Goal: Check status

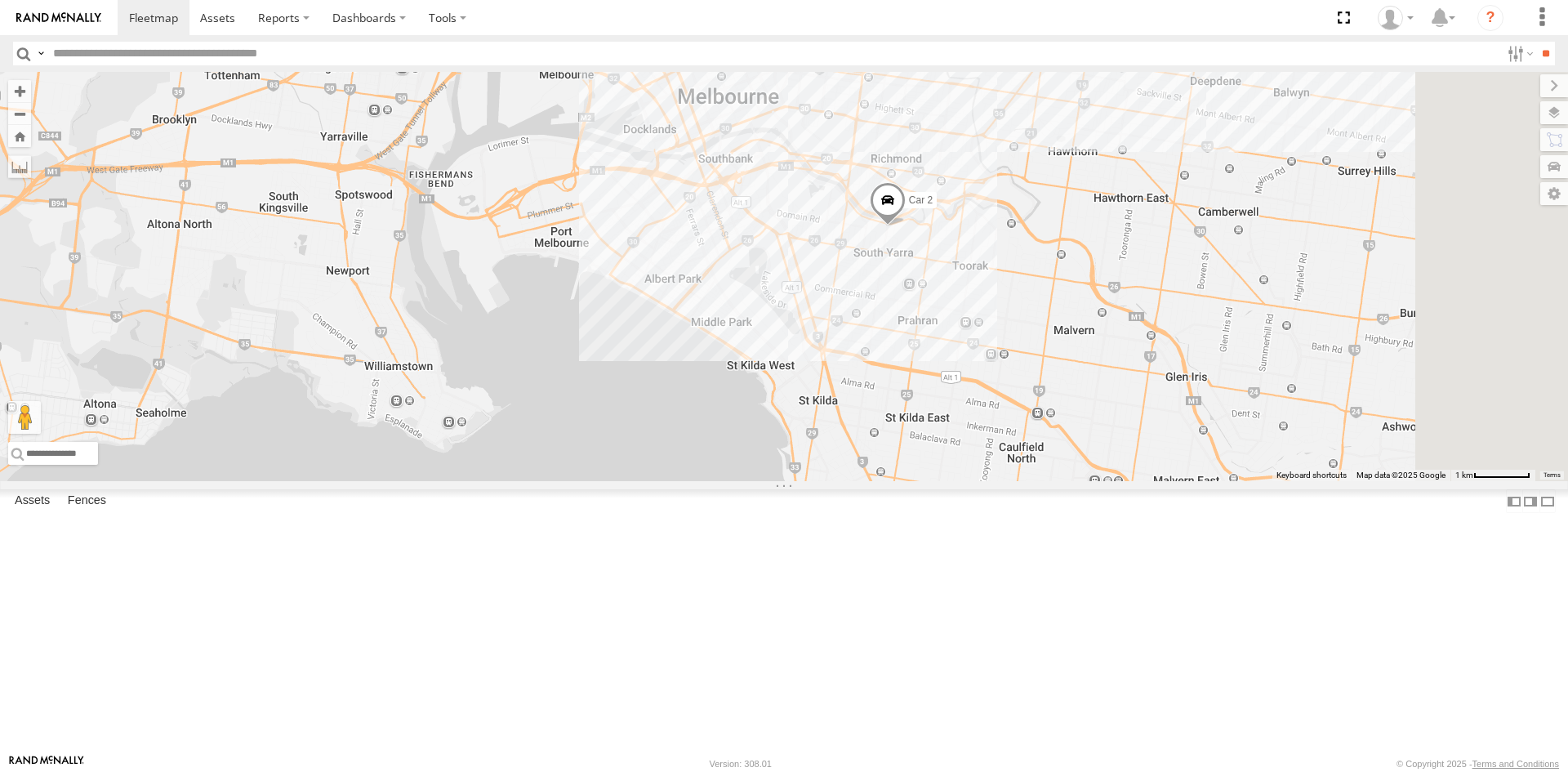
drag, startPoint x: 1034, startPoint y: 452, endPoint x: 903, endPoint y: 400, distance: 140.9
click at [903, 400] on div "Car 2" at bounding box center [784, 277] width 1568 height 409
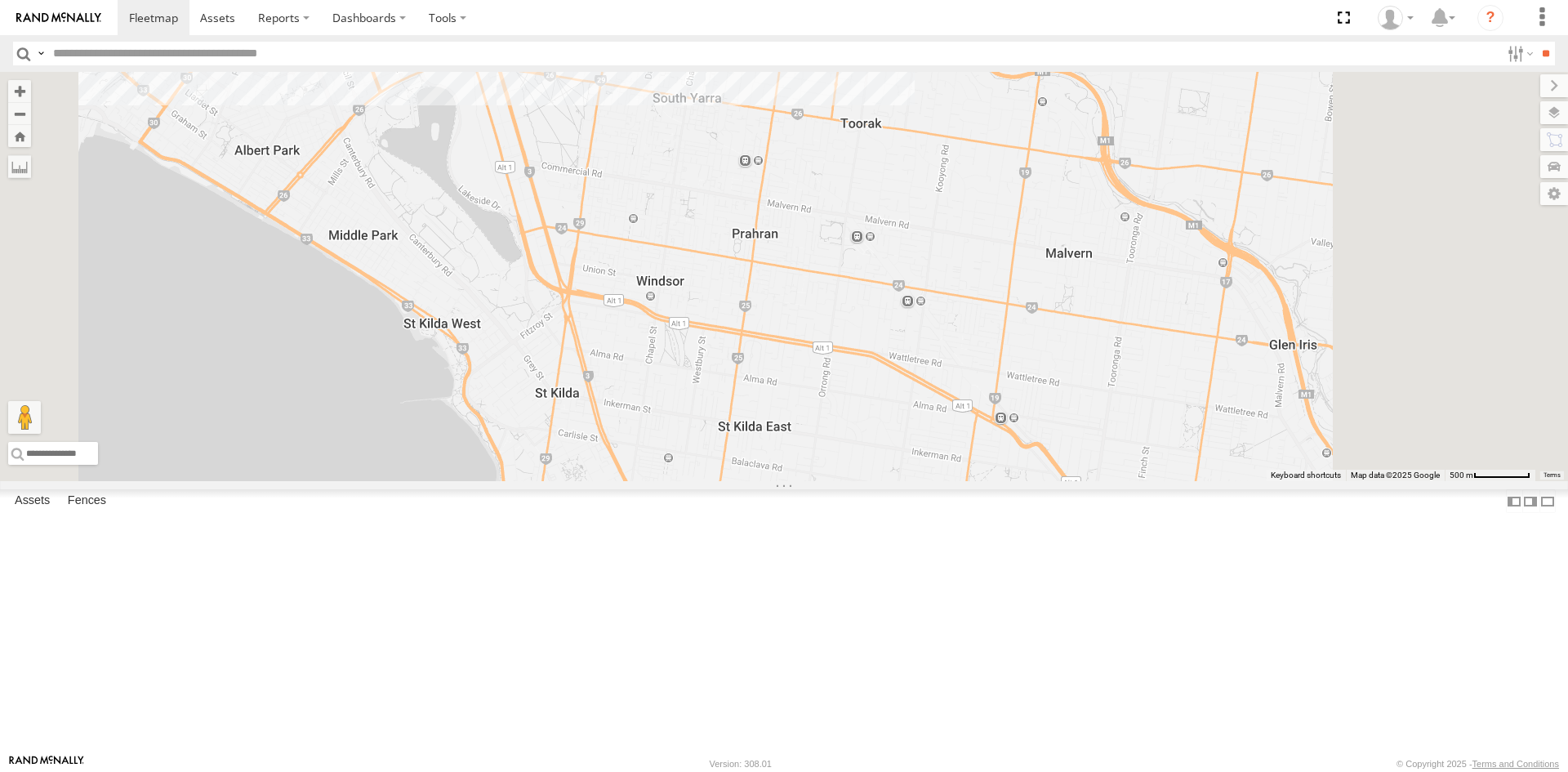
drag, startPoint x: 1236, startPoint y: 478, endPoint x: 1169, endPoint y: 398, distance: 104.4
click at [1169, 398] on div "Car 2" at bounding box center [784, 277] width 1568 height 409
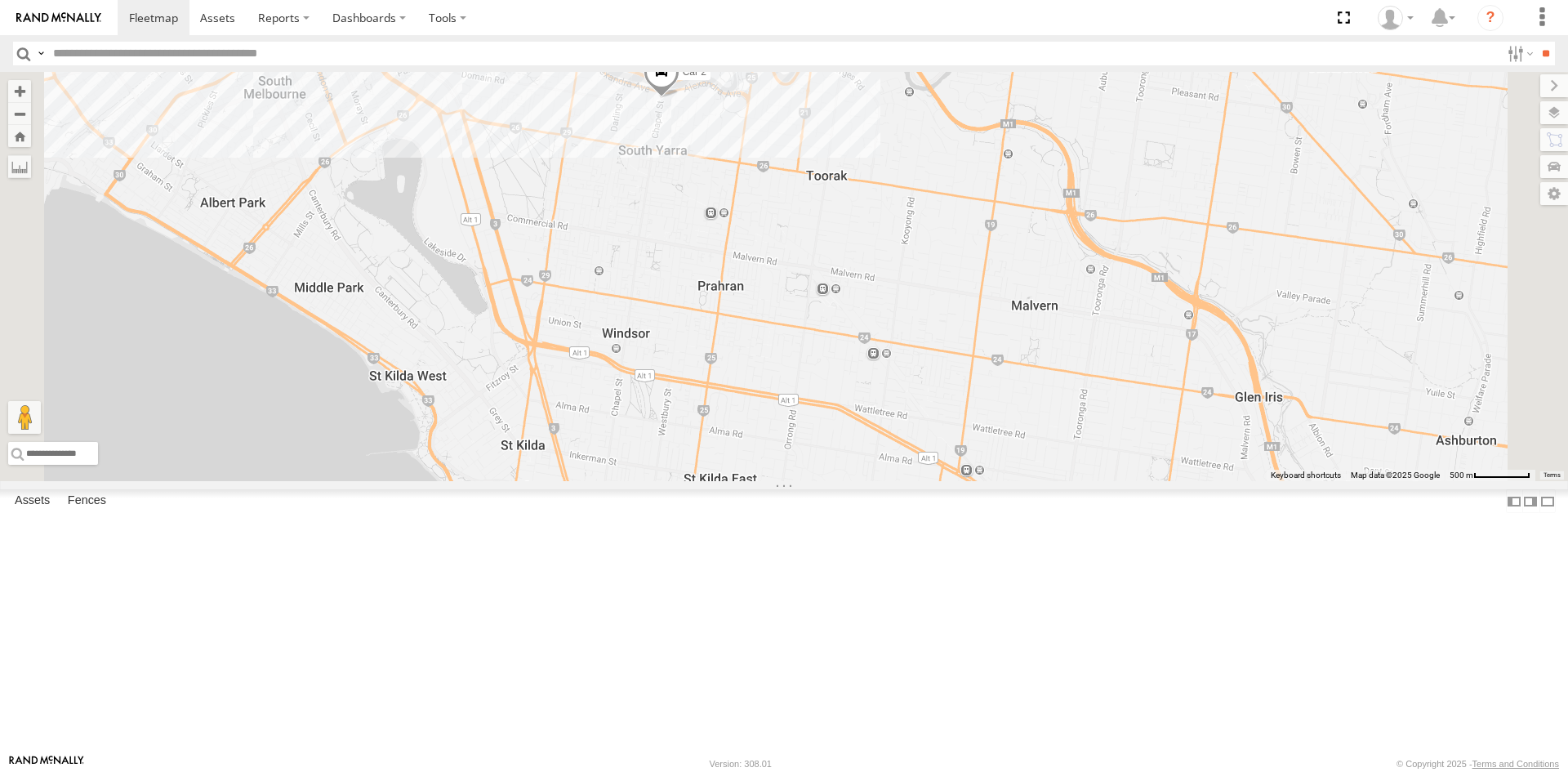
drag, startPoint x: 1303, startPoint y: 303, endPoint x: 1266, endPoint y: 379, distance: 84.5
click at [1266, 379] on div "Car 2" at bounding box center [784, 277] width 1568 height 409
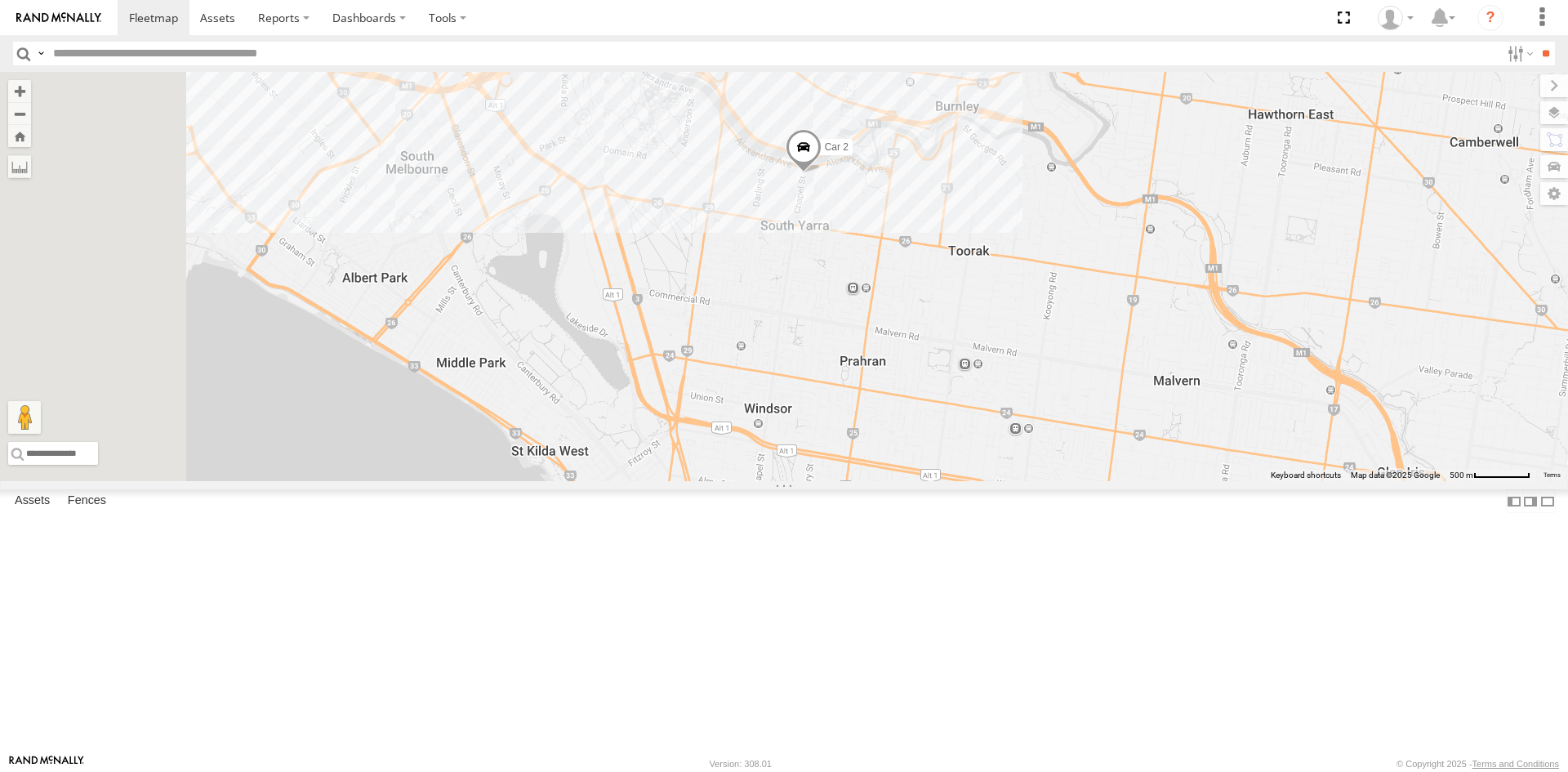
drag, startPoint x: 1131, startPoint y: 375, endPoint x: 1280, endPoint y: 436, distance: 161.0
click at [1280, 436] on div "Car 2" at bounding box center [784, 277] width 1568 height 409
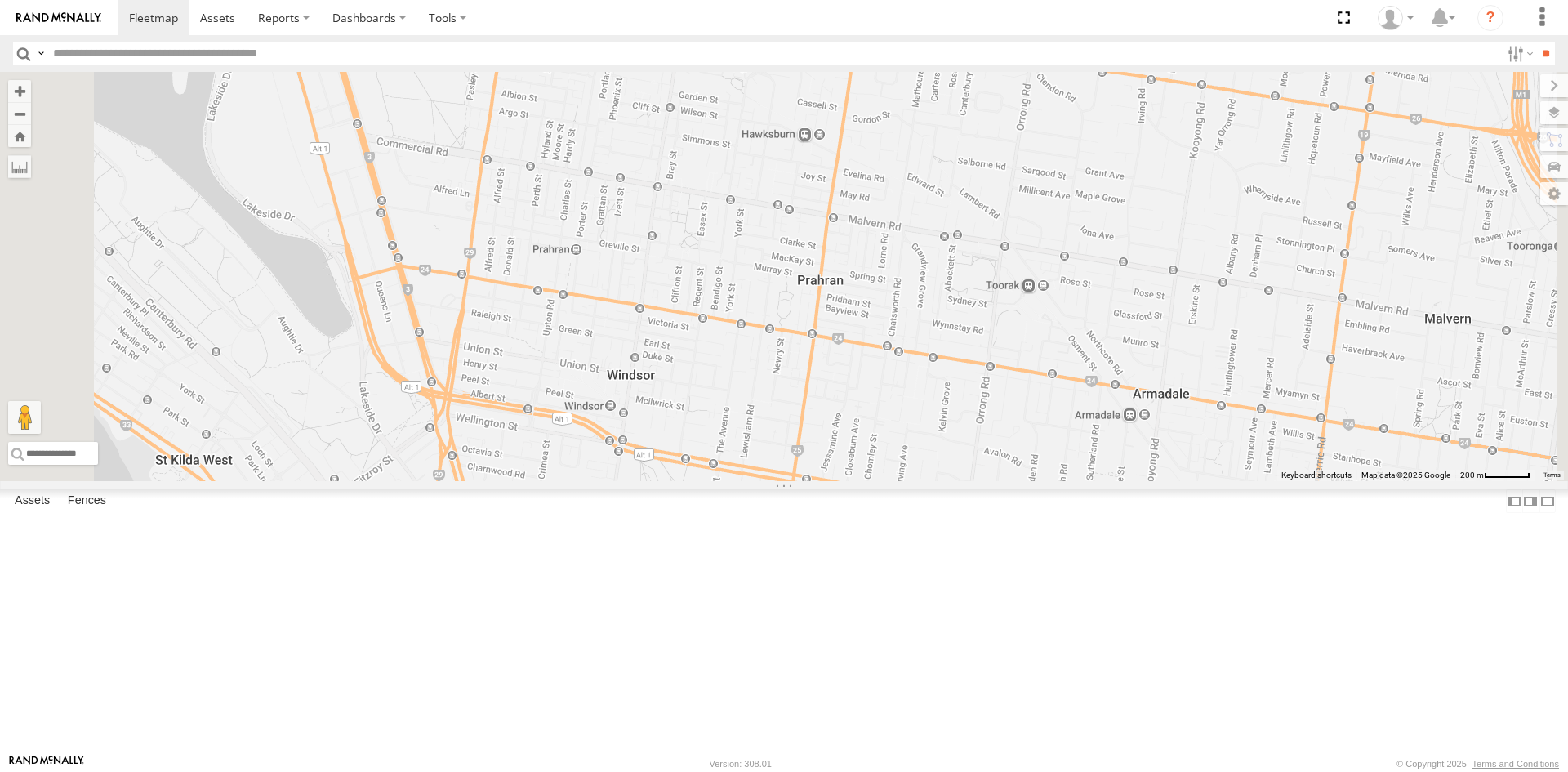
drag, startPoint x: 1229, startPoint y: 545, endPoint x: 1269, endPoint y: 348, distance: 201.0
click at [1269, 348] on div "Car 2" at bounding box center [784, 277] width 1568 height 409
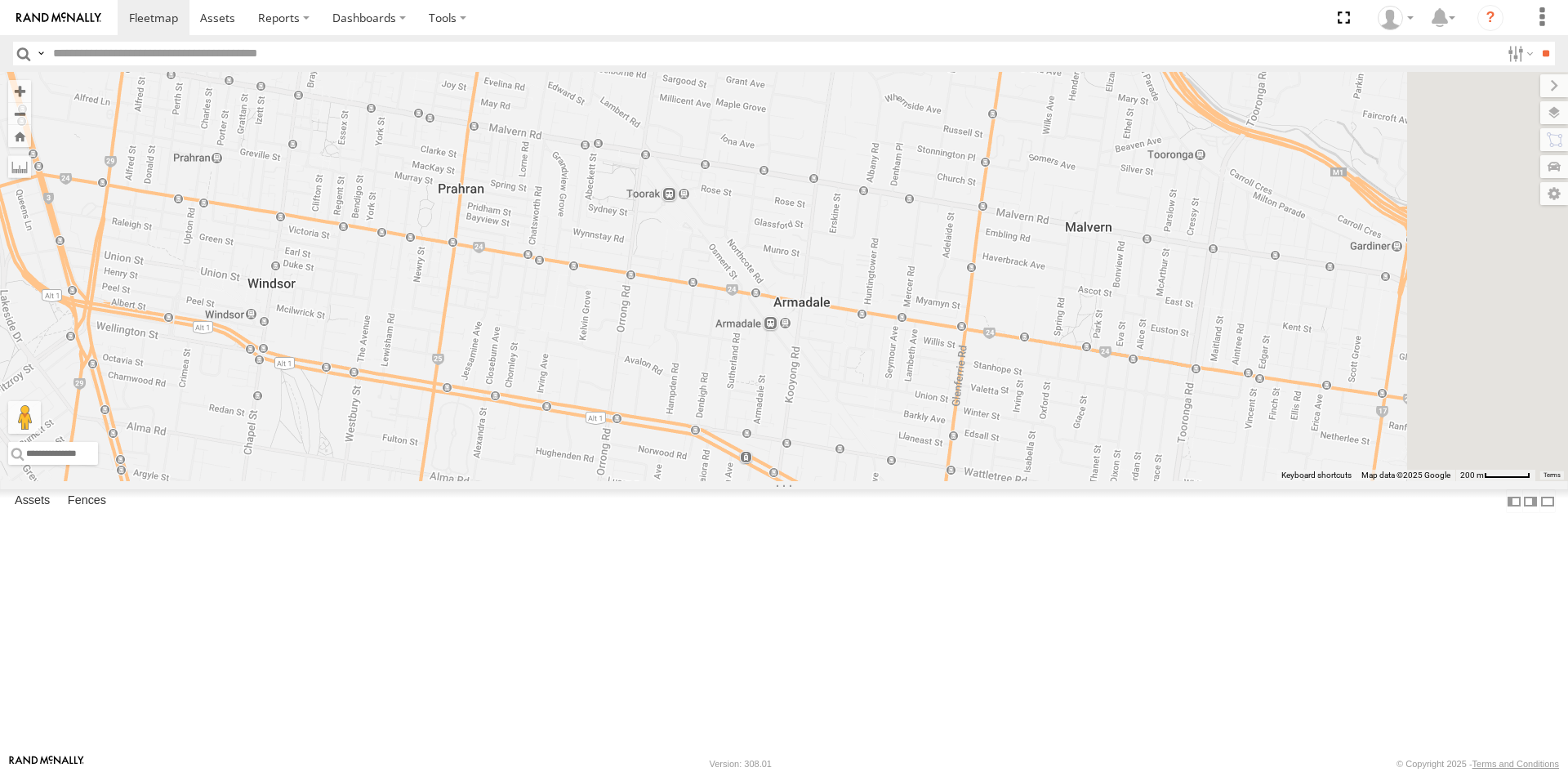
drag, startPoint x: 1260, startPoint y: 437, endPoint x: 901, endPoint y: 345, distance: 370.6
click at [901, 345] on div "Car 2" at bounding box center [784, 277] width 1568 height 409
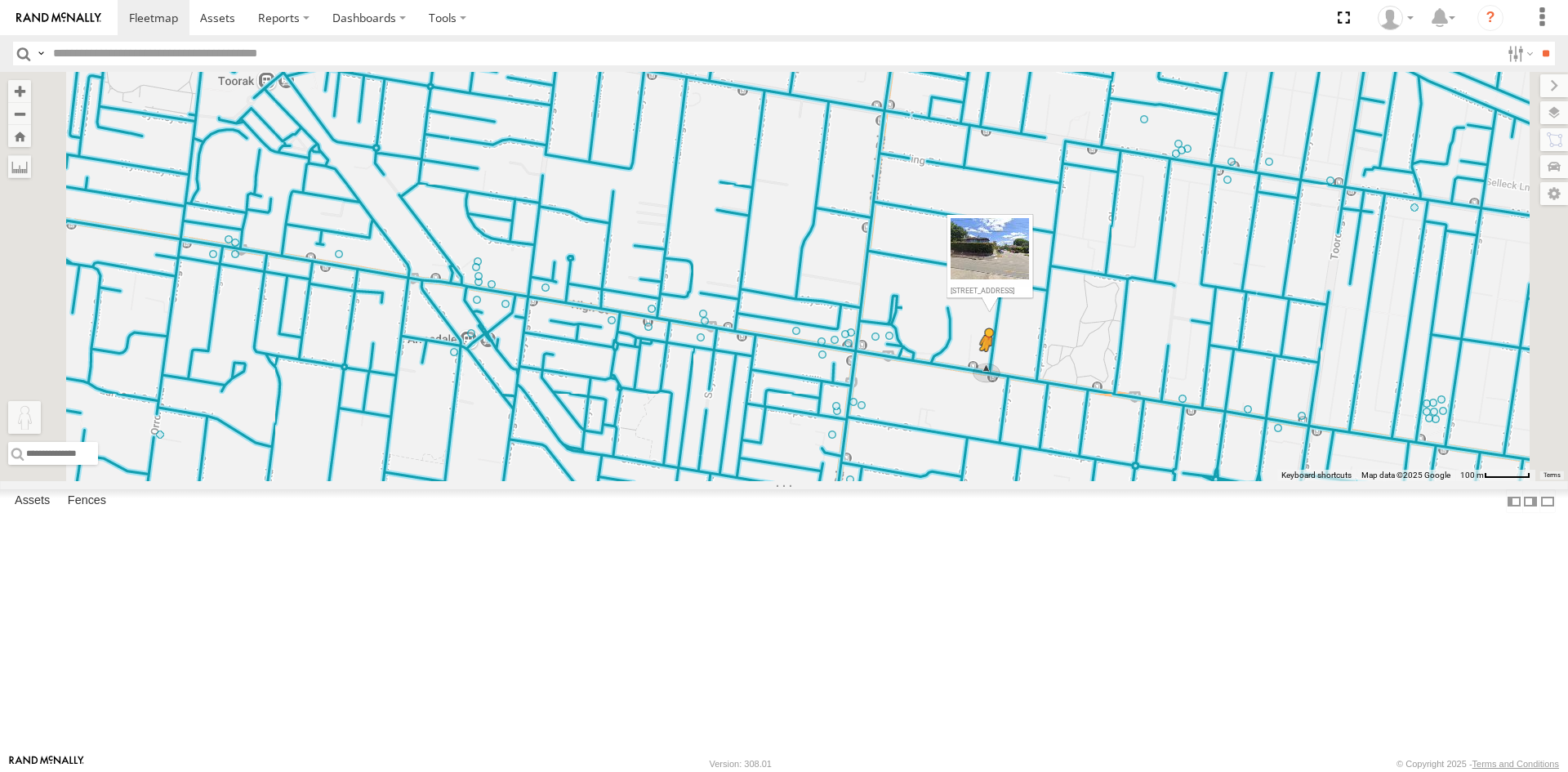
drag, startPoint x: 430, startPoint y: 695, endPoint x: 1192, endPoint y: 505, distance: 785.3
click at [1192, 481] on div "Car 2 To activate drag with keyboard, press Alt + Enter. Once in keyboard drag …" at bounding box center [784, 277] width 1568 height 409
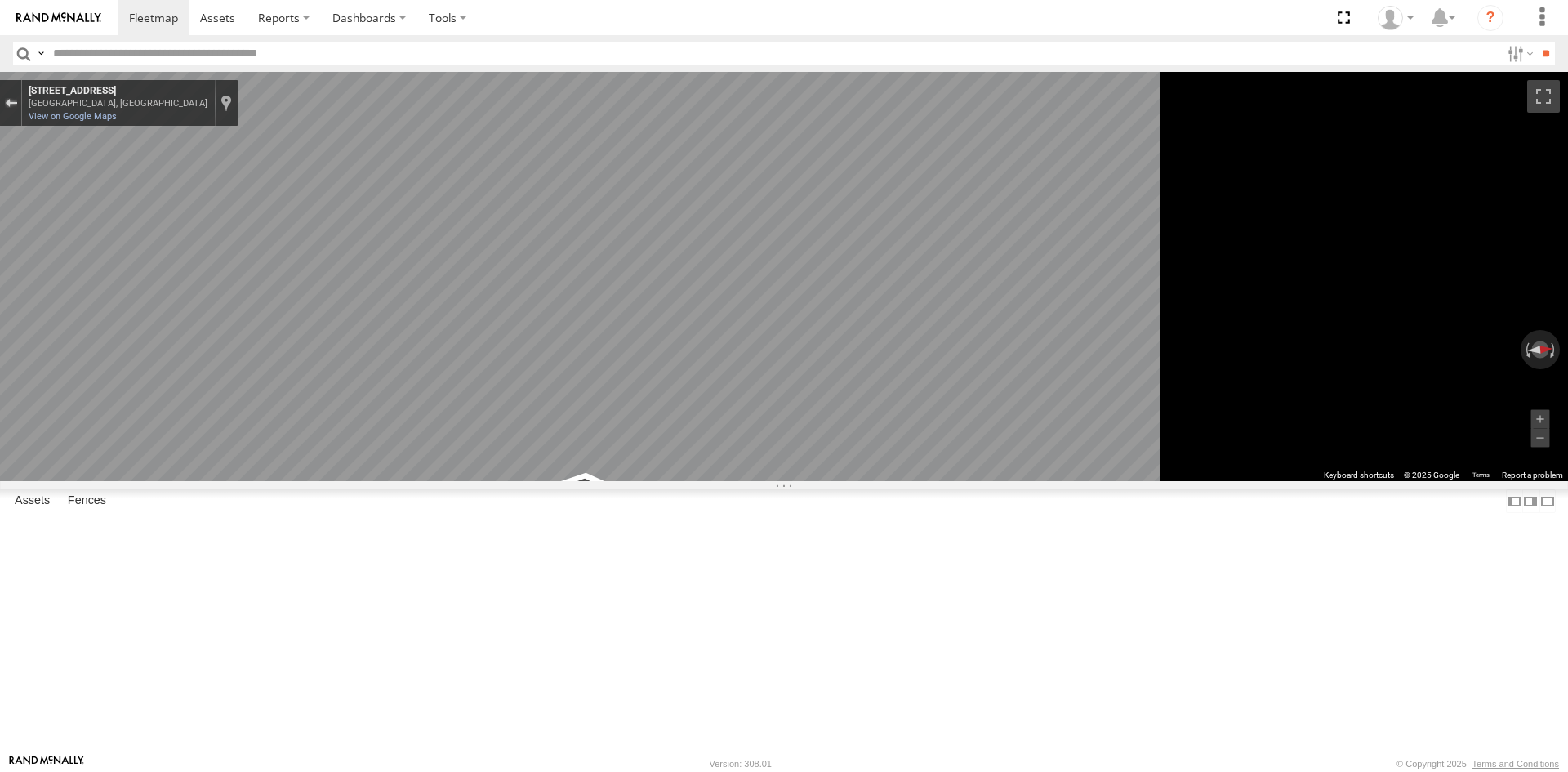
click at [17, 99] on div "Exit the Street View" at bounding box center [11, 103] width 12 height 10
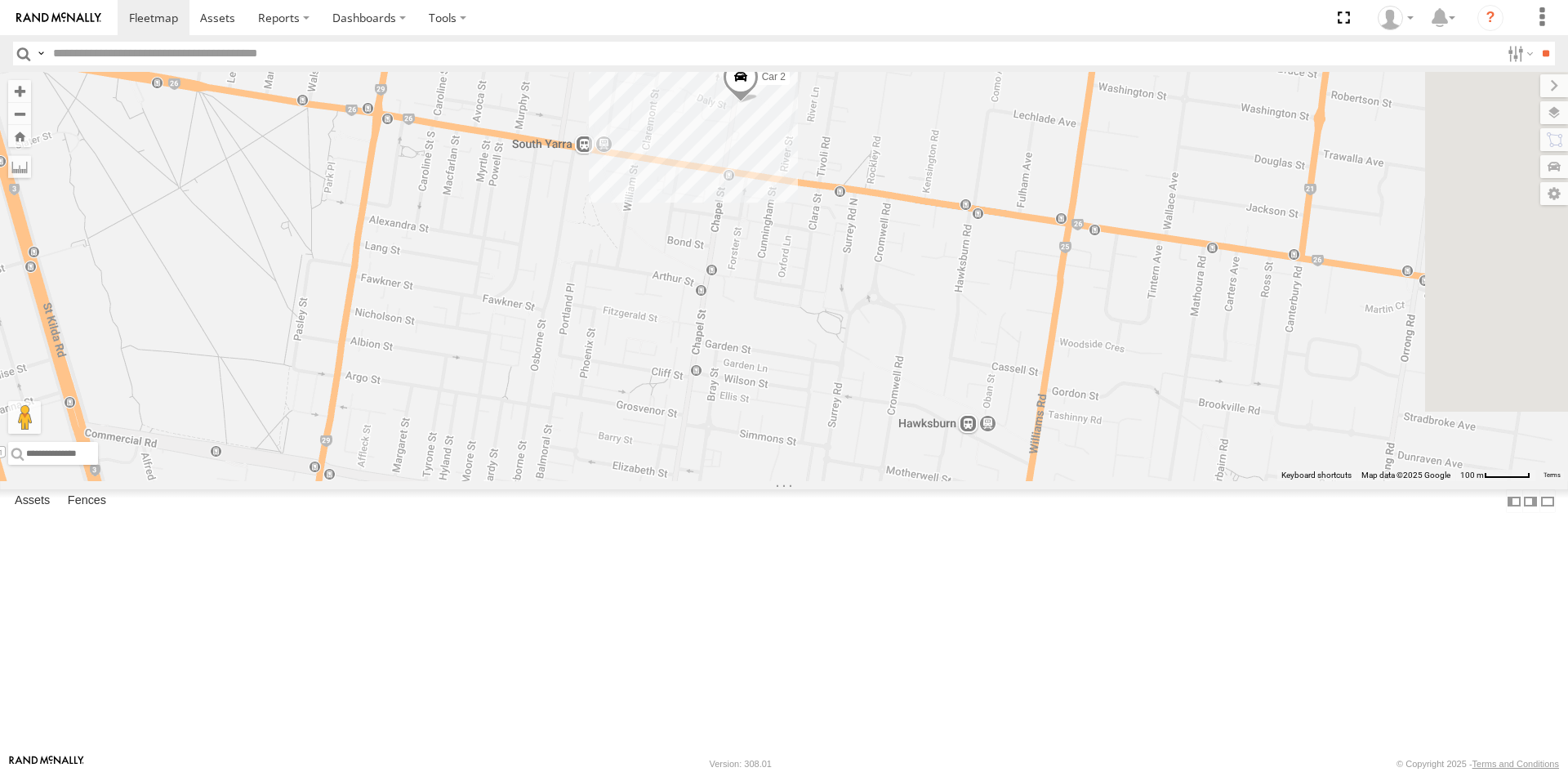
drag, startPoint x: 764, startPoint y: 381, endPoint x: 730, endPoint y: 160, distance: 223.6
click at [730, 160] on div "Car 2 Loading..." at bounding box center [784, 277] width 1568 height 409
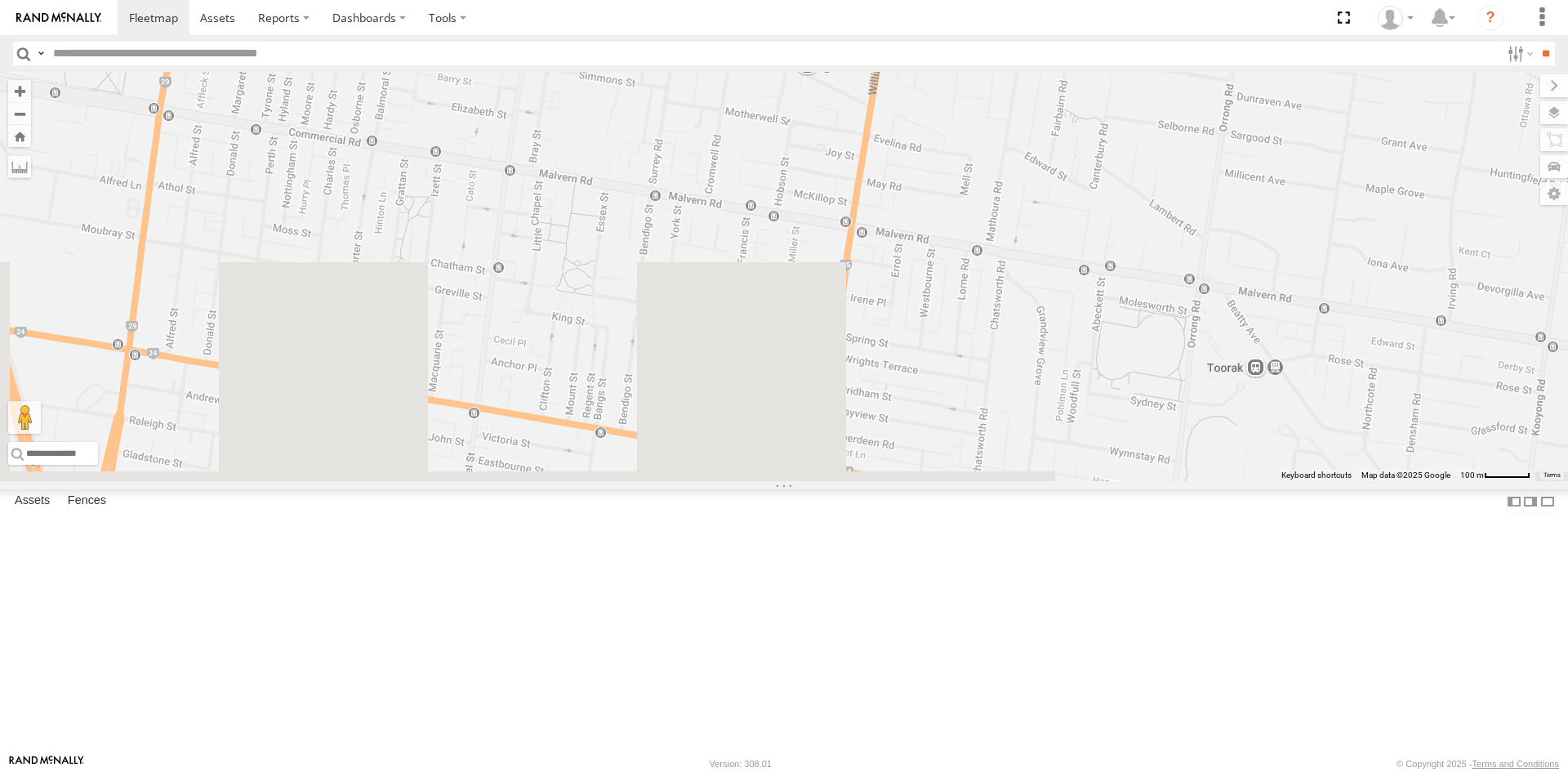
drag, startPoint x: 1018, startPoint y: 505, endPoint x: 854, endPoint y: 127, distance: 412.0
click at [854, 127] on div "Car 2 Loading..." at bounding box center [784, 277] width 1568 height 409
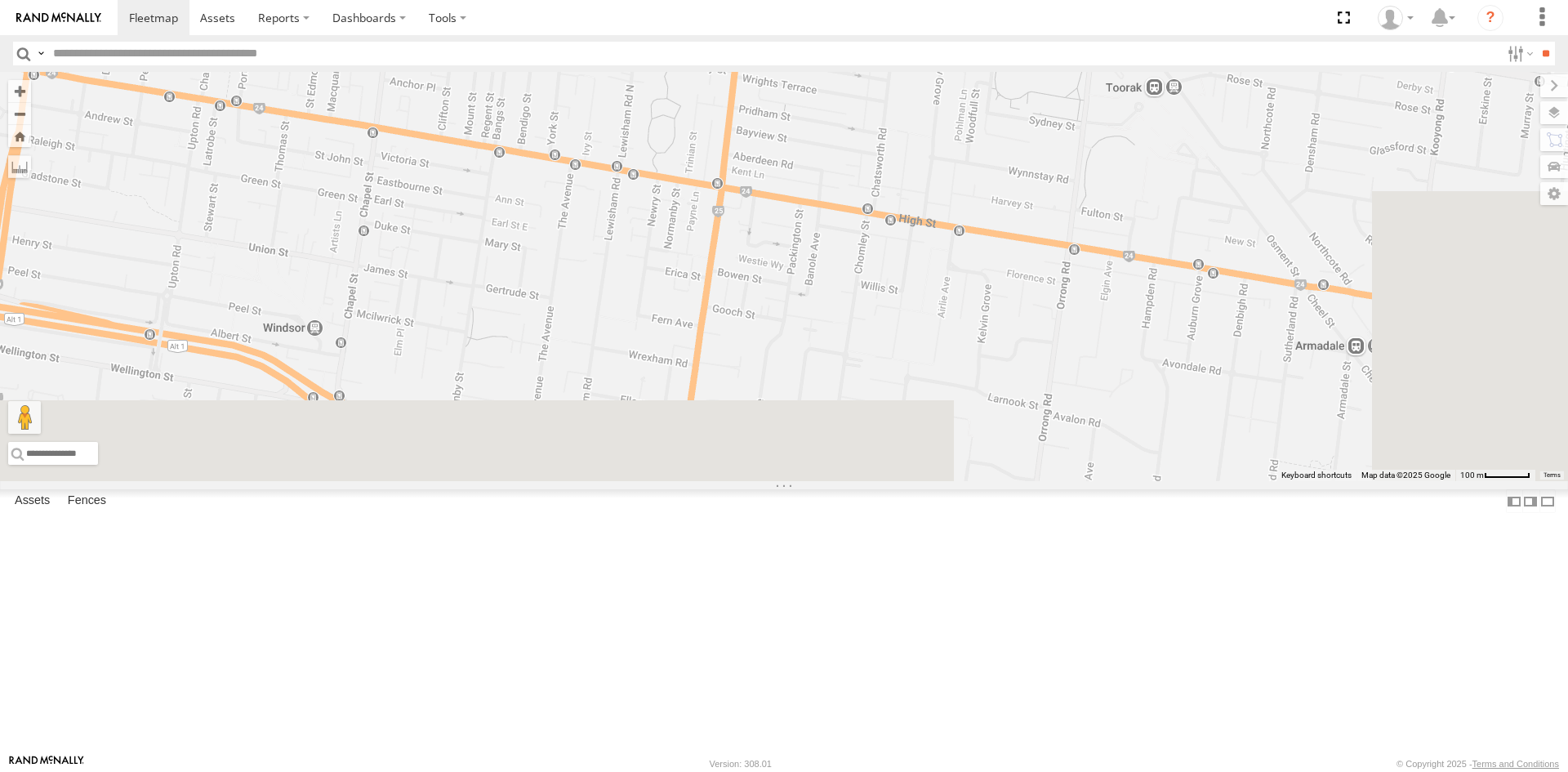
drag, startPoint x: 1070, startPoint y: 494, endPoint x: 934, endPoint y: 160, distance: 360.6
click at [934, 160] on div "Car 2 Loading..." at bounding box center [784, 277] width 1568 height 409
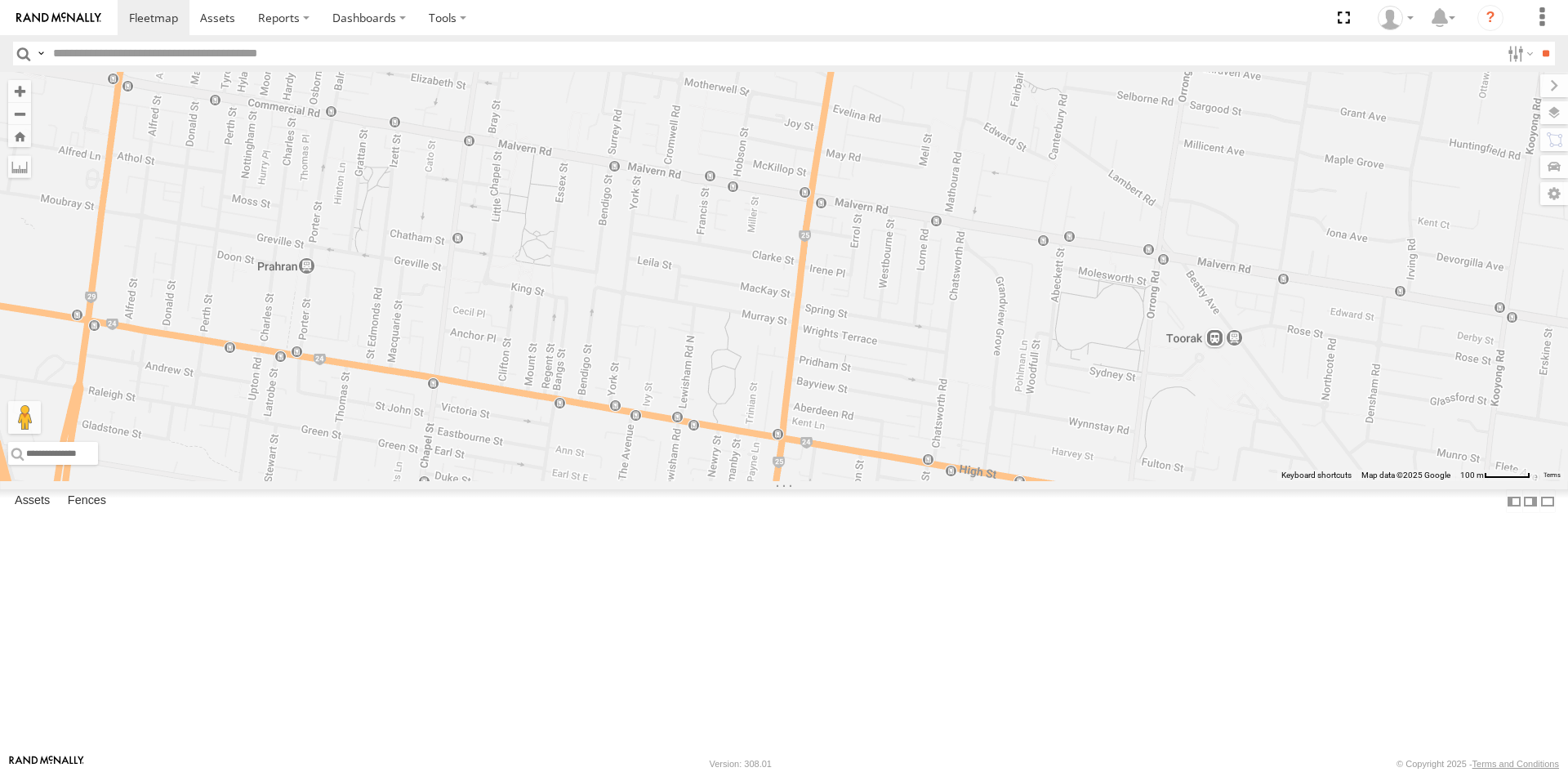
drag, startPoint x: 1017, startPoint y: 409, endPoint x: 1016, endPoint y: 455, distance: 46.0
click at [1016, 455] on div "Car 2 Loading..." at bounding box center [784, 277] width 1568 height 409
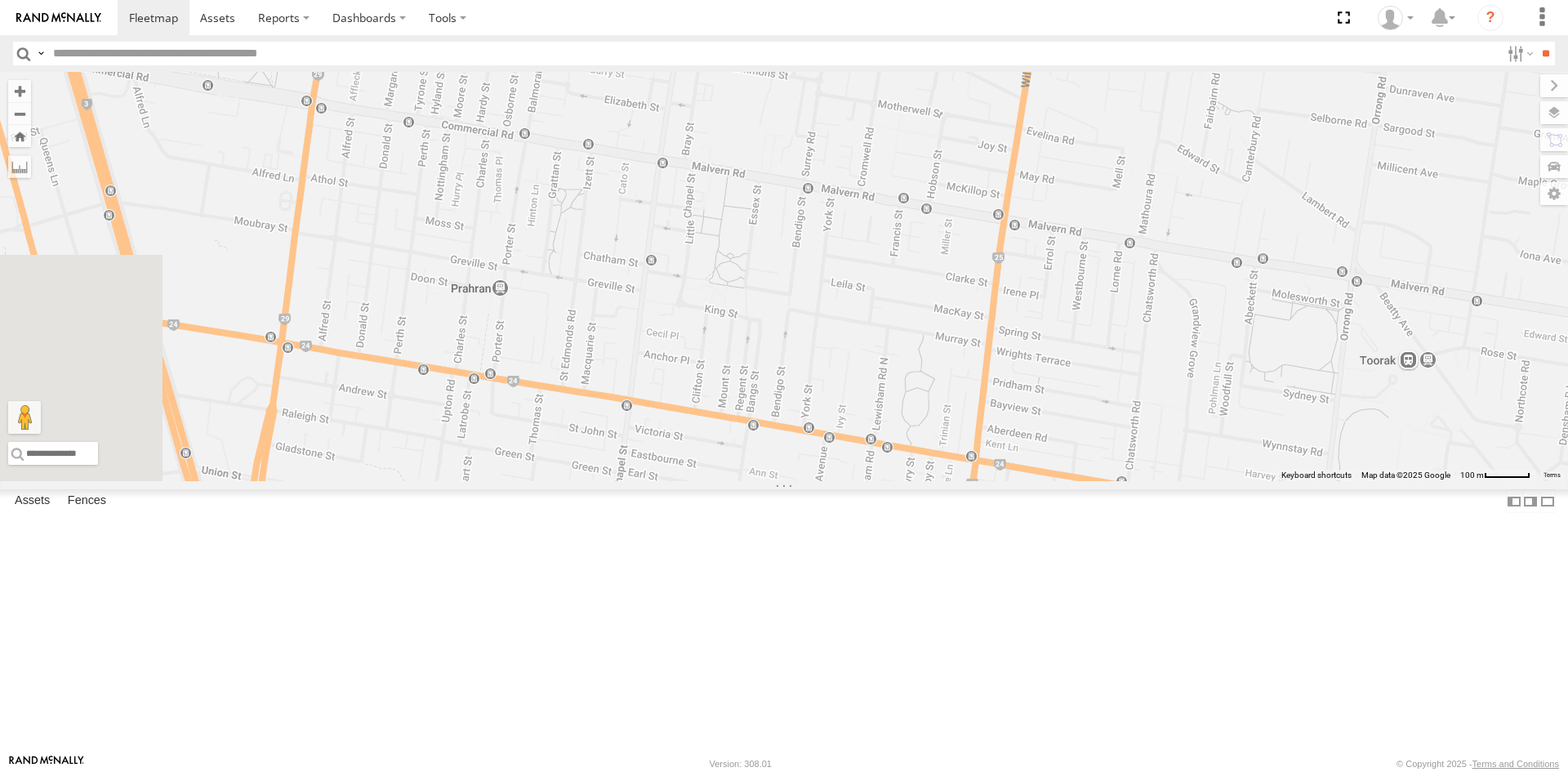
drag, startPoint x: 1128, startPoint y: 537, endPoint x: 1126, endPoint y: 93, distance: 444.0
click at [1126, 93] on div "Car 2 Loading..." at bounding box center [784, 277] width 1568 height 409
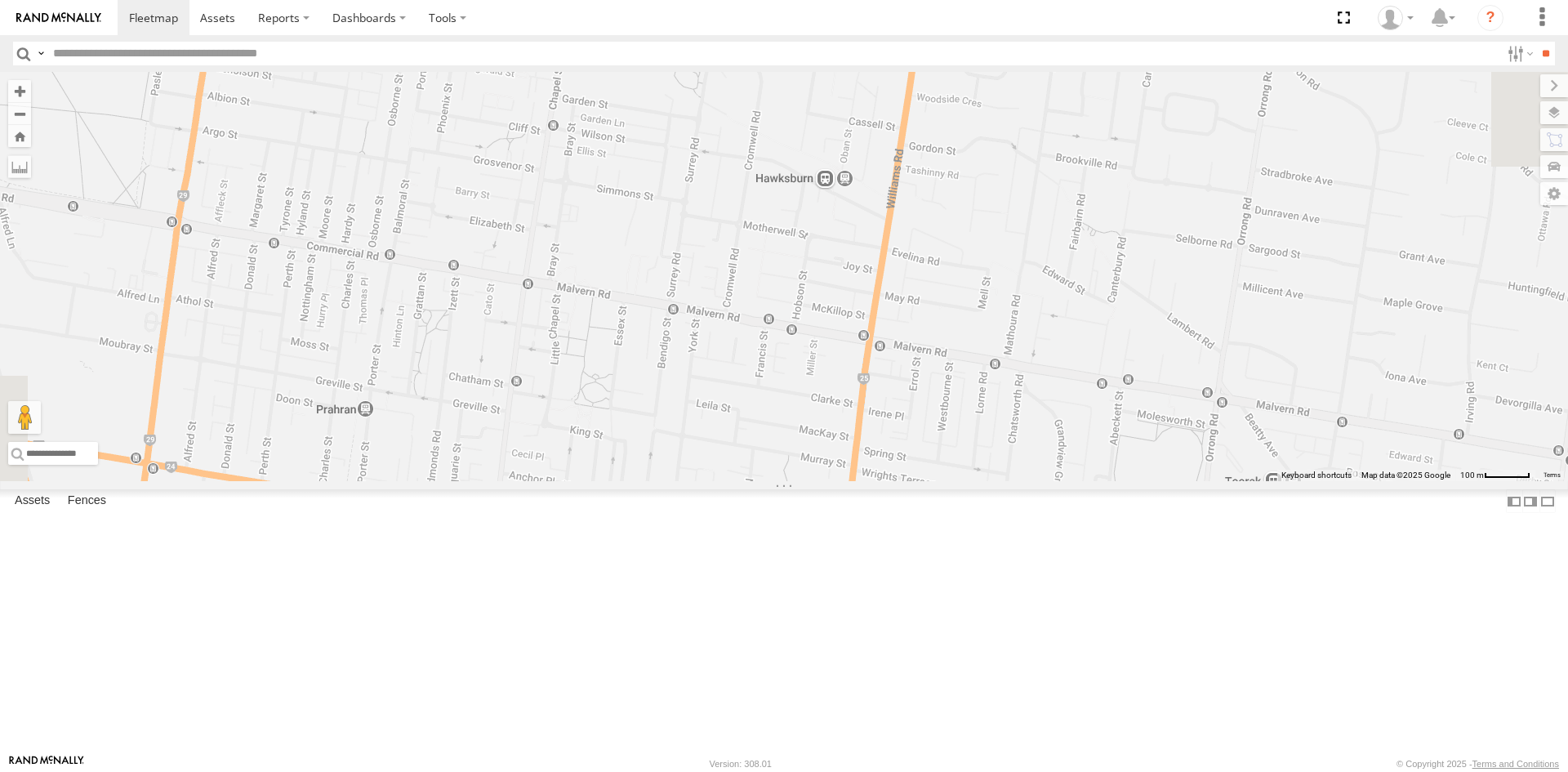
drag, startPoint x: 1174, startPoint y: 513, endPoint x: 1029, endPoint y: 622, distance: 181.4
click at [1029, 481] on div "Car 2 Loading..." at bounding box center [784, 277] width 1568 height 409
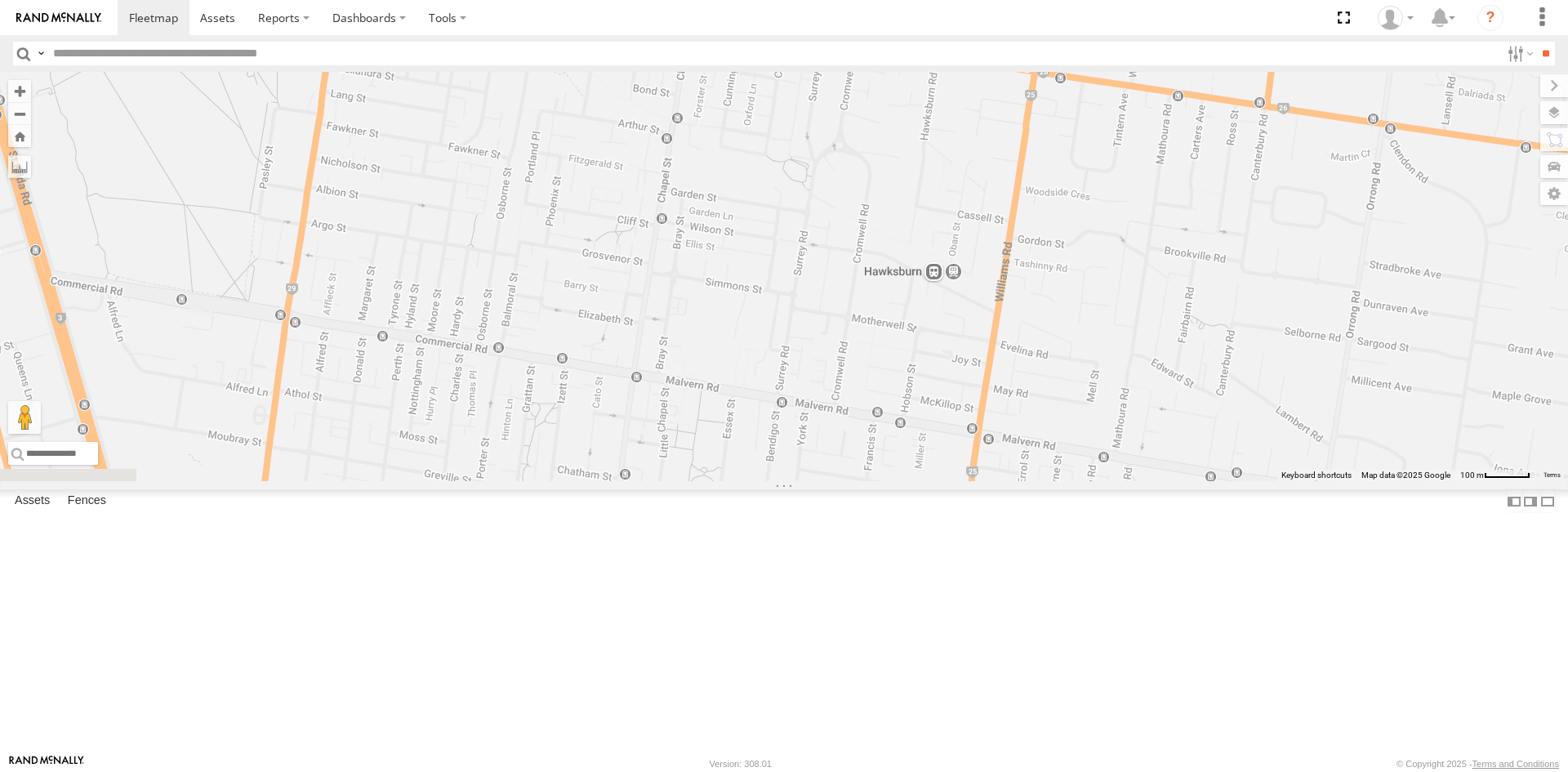
drag, startPoint x: 933, startPoint y: 482, endPoint x: 1044, endPoint y: 579, distance: 147.4
click at [1044, 481] on div "Car 2 Loading..." at bounding box center [784, 277] width 1568 height 409
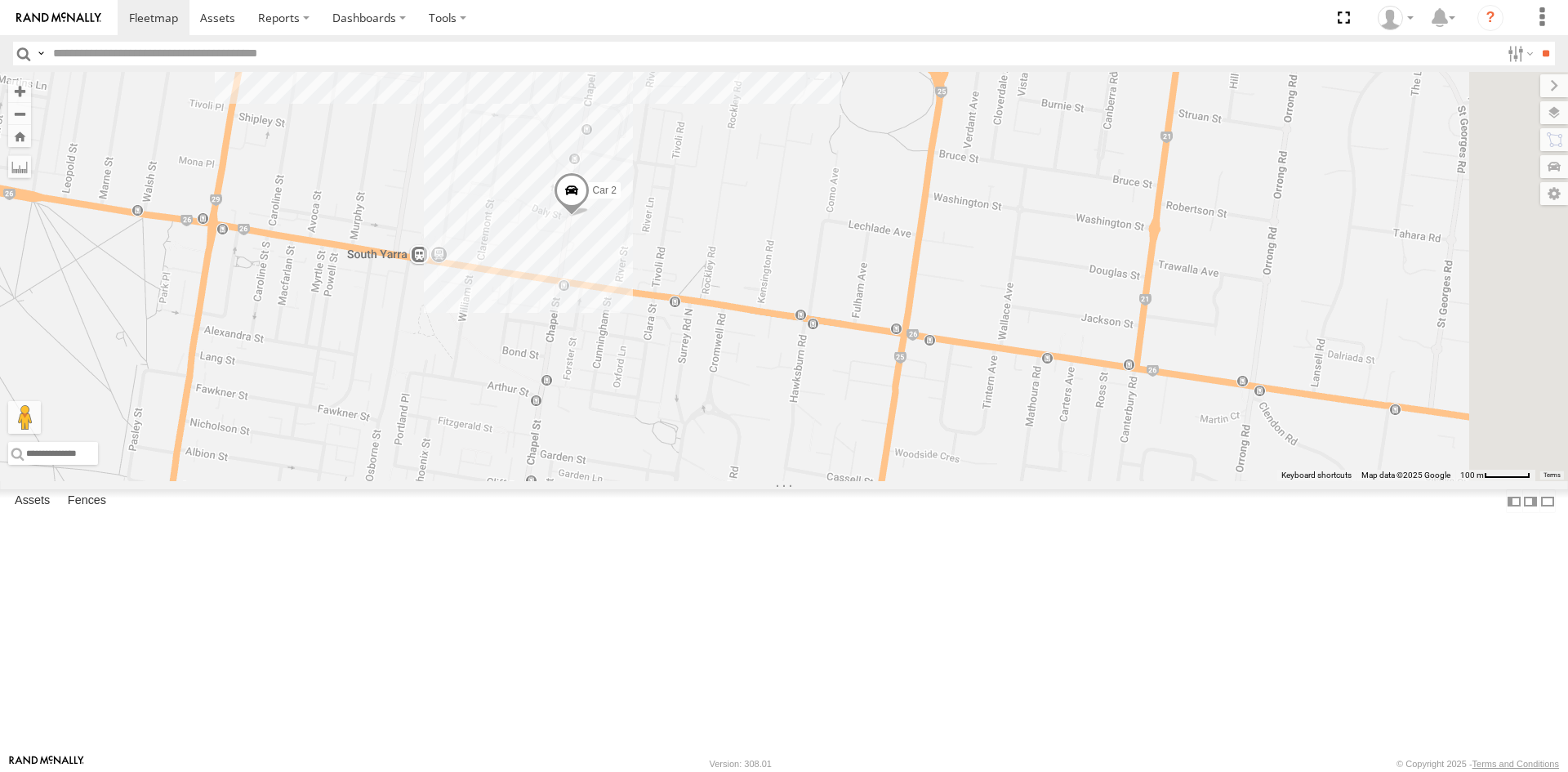
drag, startPoint x: 1128, startPoint y: 266, endPoint x: 997, endPoint y: 529, distance: 293.8
click at [997, 481] on div "Car 2 Loading..." at bounding box center [784, 277] width 1568 height 409
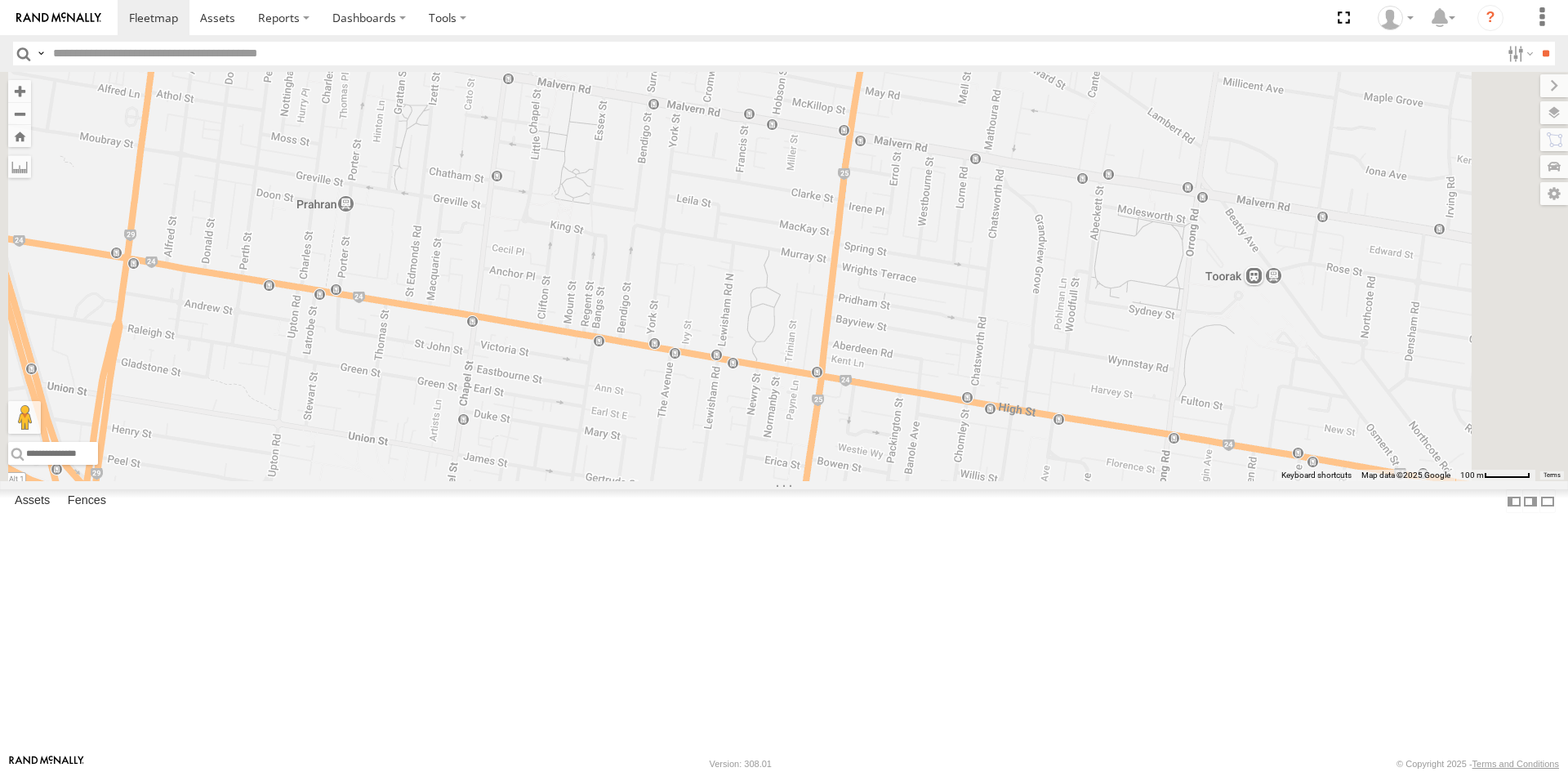
drag, startPoint x: 1173, startPoint y: 620, endPoint x: 1174, endPoint y: 34, distance: 586.0
click at [1174, 34] on body at bounding box center [784, 386] width 1568 height 772
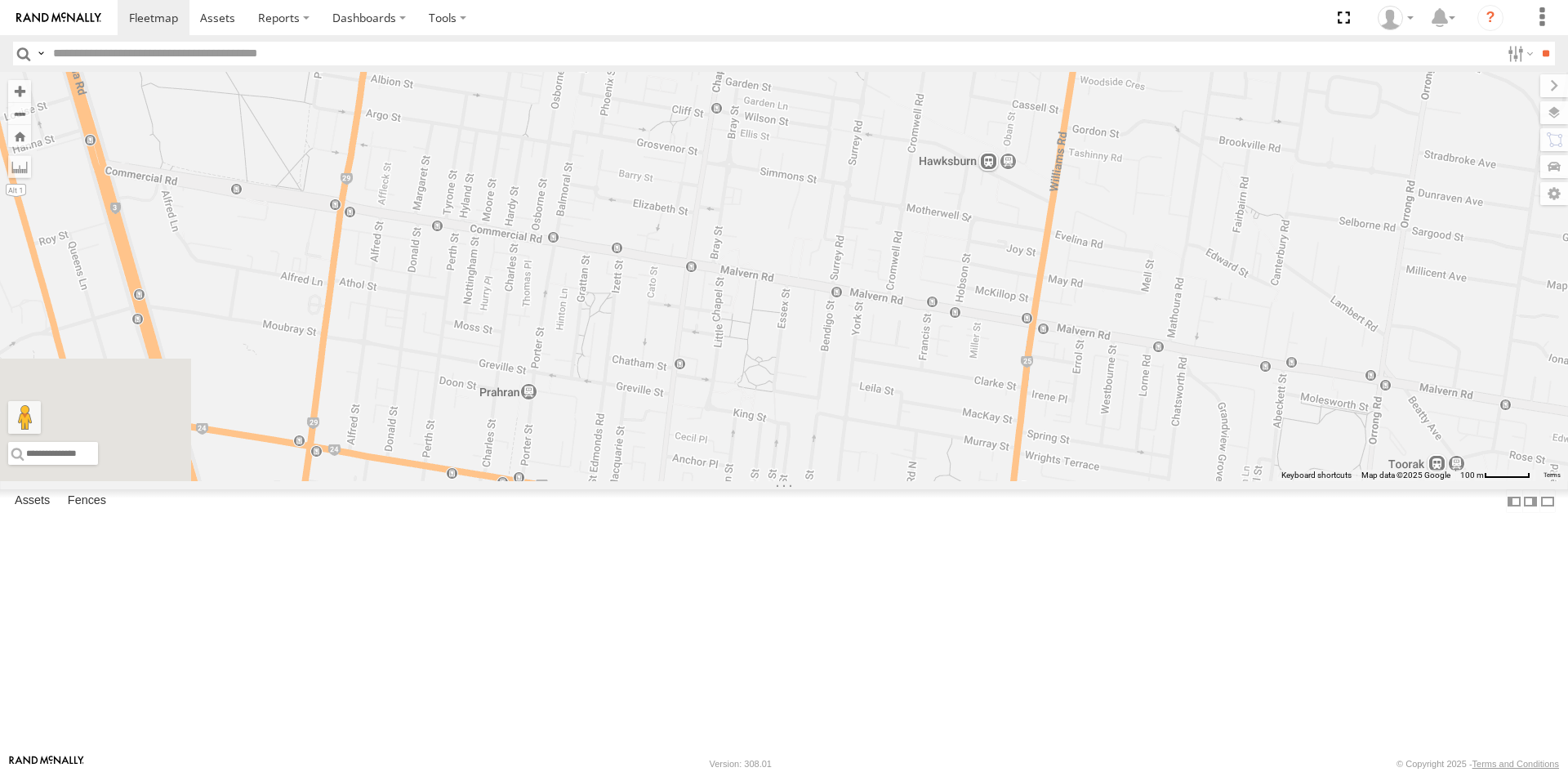
drag, startPoint x: 1004, startPoint y: 493, endPoint x: 1047, endPoint y: 260, distance: 236.9
click at [1047, 260] on div "Car 2 Loading..." at bounding box center [784, 277] width 1568 height 409
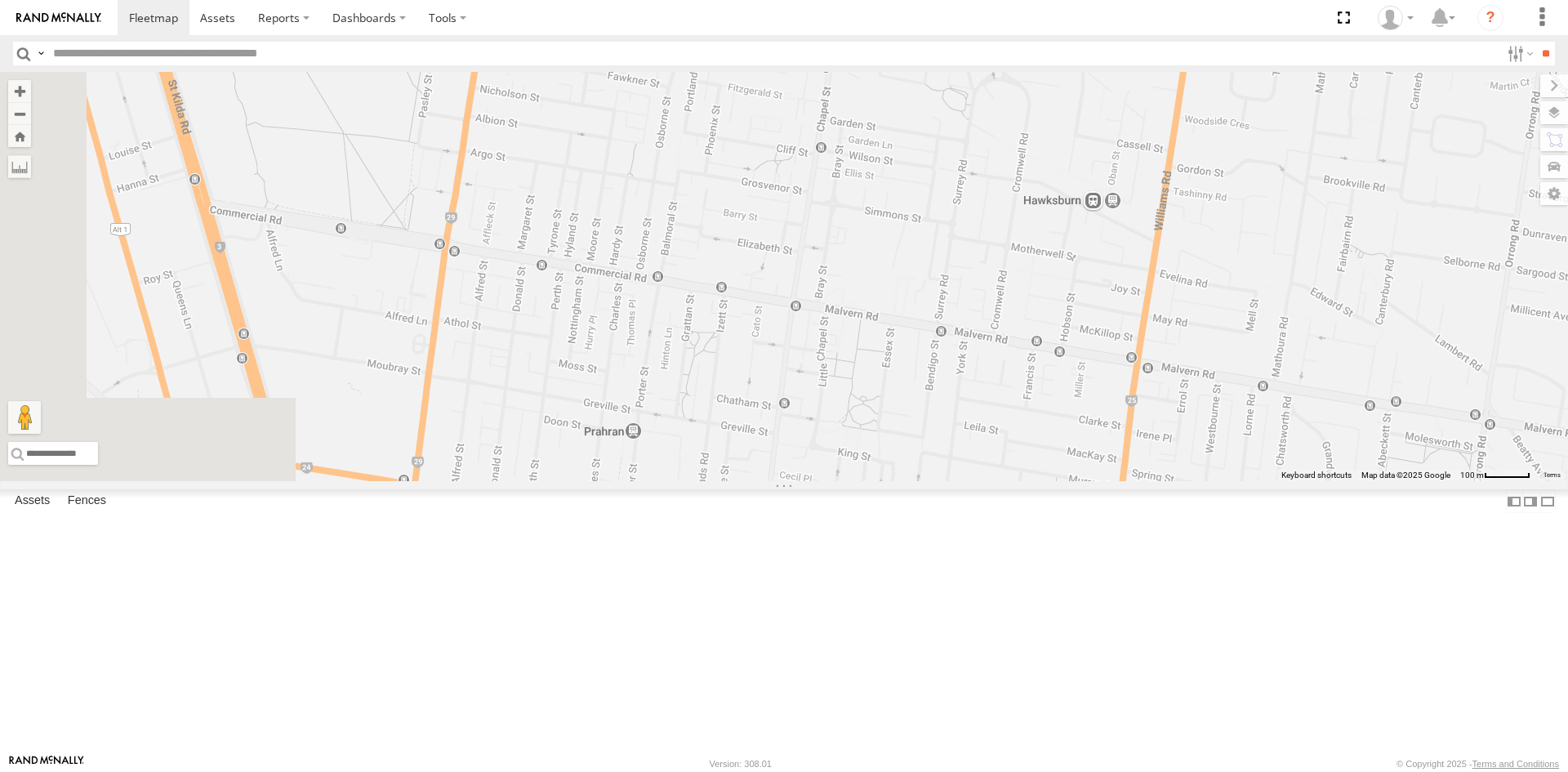
drag, startPoint x: 1057, startPoint y: 467, endPoint x: 1079, endPoint y: 198, distance: 269.9
click at [1079, 198] on div "Car 2 Loading..." at bounding box center [784, 277] width 1568 height 409
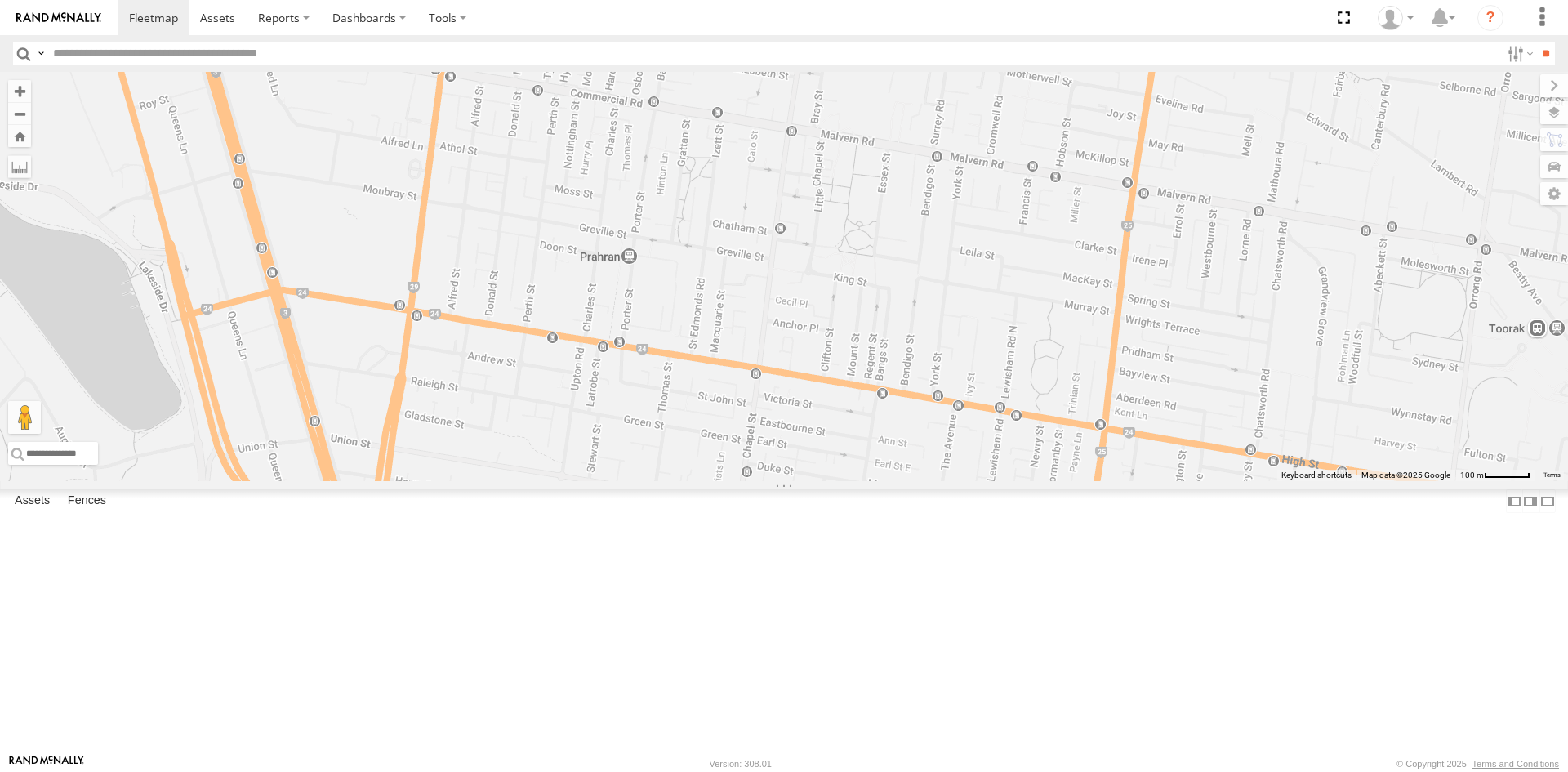
drag, startPoint x: 773, startPoint y: 554, endPoint x: 762, endPoint y: 434, distance: 120.5
click at [762, 434] on div "Car 2 Loading..." at bounding box center [784, 277] width 1568 height 409
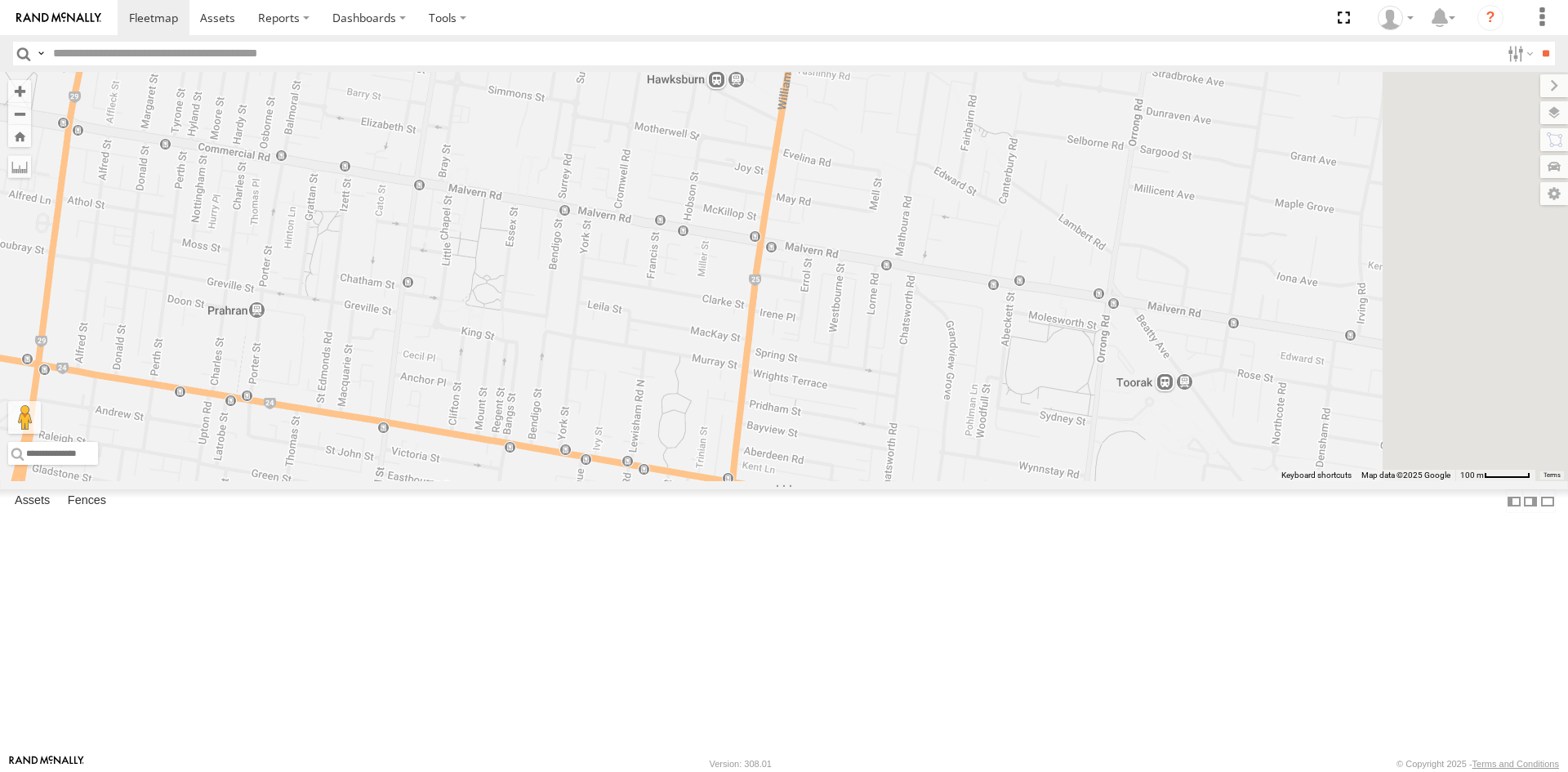
drag, startPoint x: 1241, startPoint y: 458, endPoint x: 867, endPoint y: 512, distance: 377.9
click at [867, 481] on div "Car 2 Loading..." at bounding box center [784, 277] width 1568 height 409
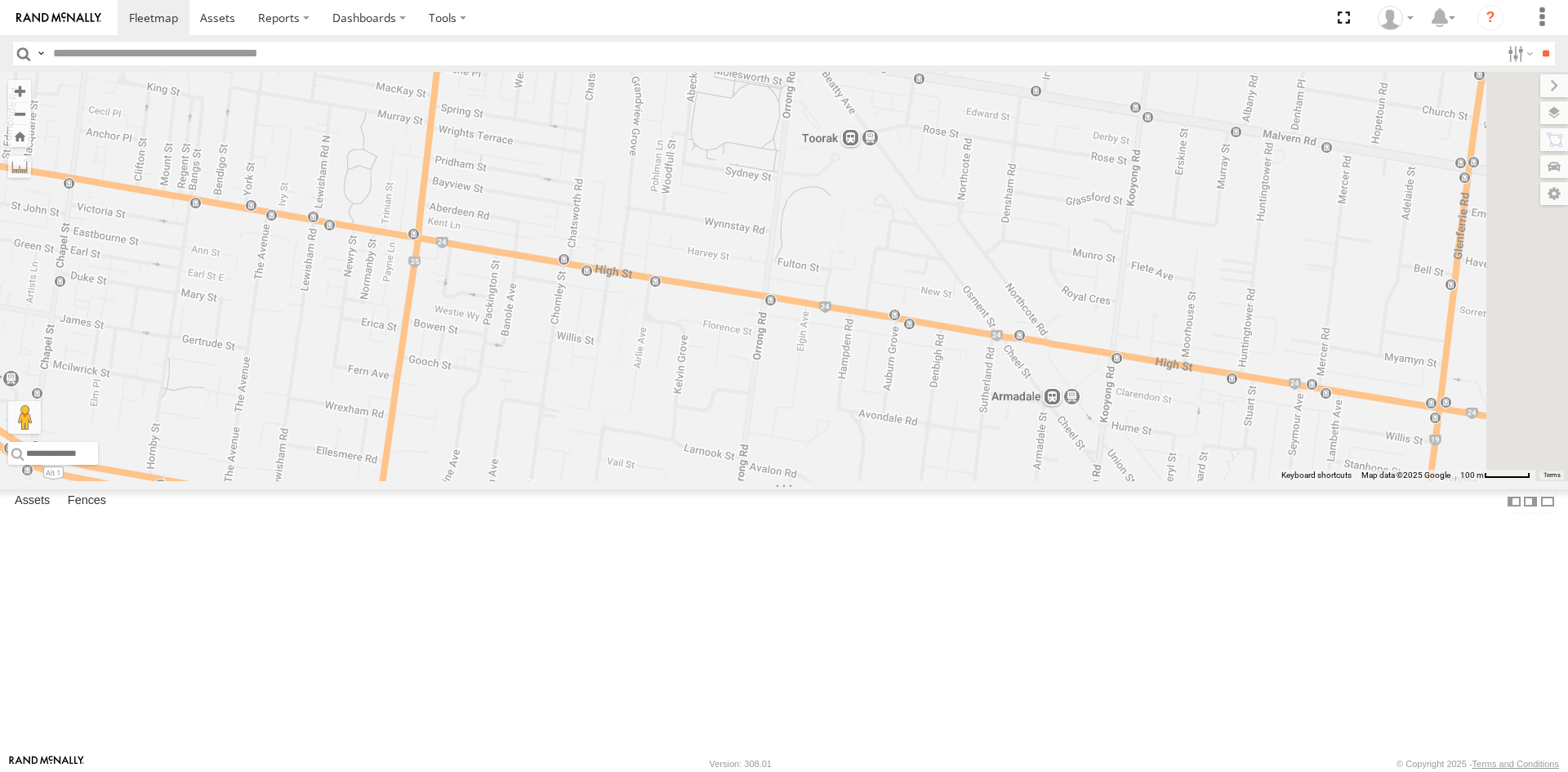
drag, startPoint x: 1237, startPoint y: 510, endPoint x: 921, endPoint y: 264, distance: 400.5
click at [921, 264] on div "Car 2 Loading..." at bounding box center [784, 277] width 1568 height 409
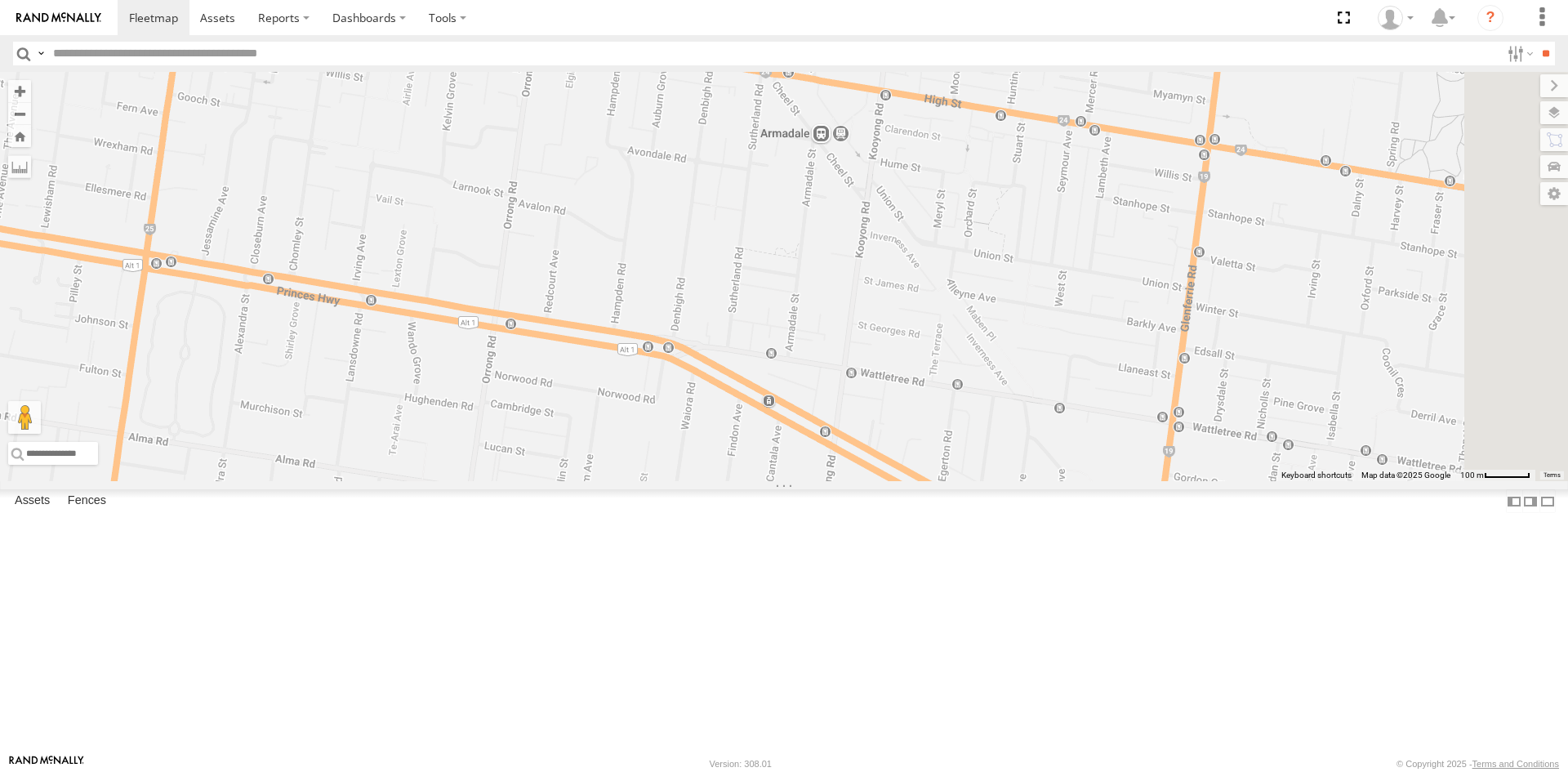
drag, startPoint x: 1140, startPoint y: 467, endPoint x: 904, endPoint y: 200, distance: 356.3
click at [904, 200] on div "Car 2 Loading..." at bounding box center [784, 277] width 1568 height 409
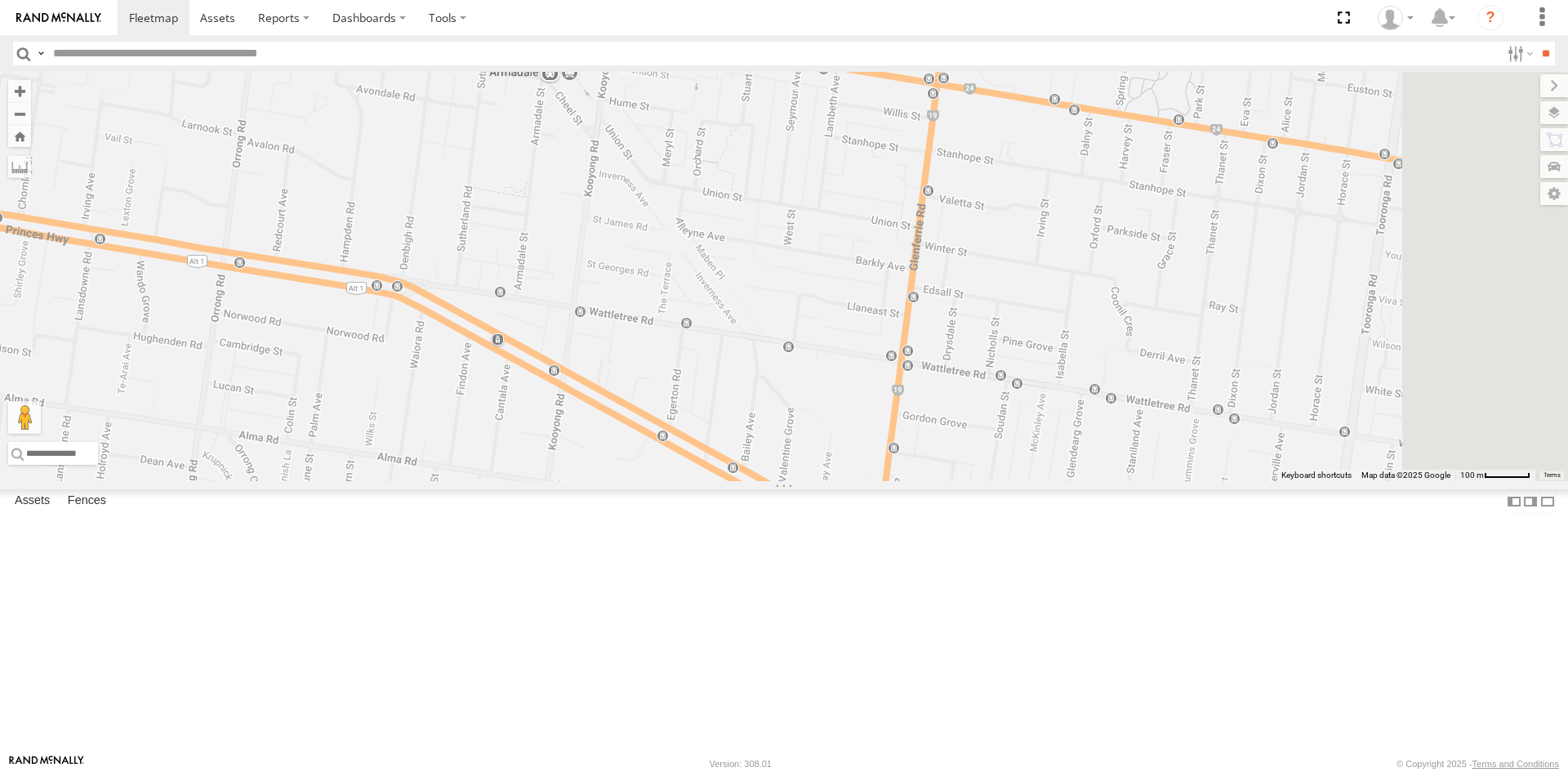
drag, startPoint x: 1269, startPoint y: 335, endPoint x: 996, endPoint y: 274, distance: 279.7
click at [996, 274] on div "Car 2 Loading..." at bounding box center [784, 277] width 1568 height 409
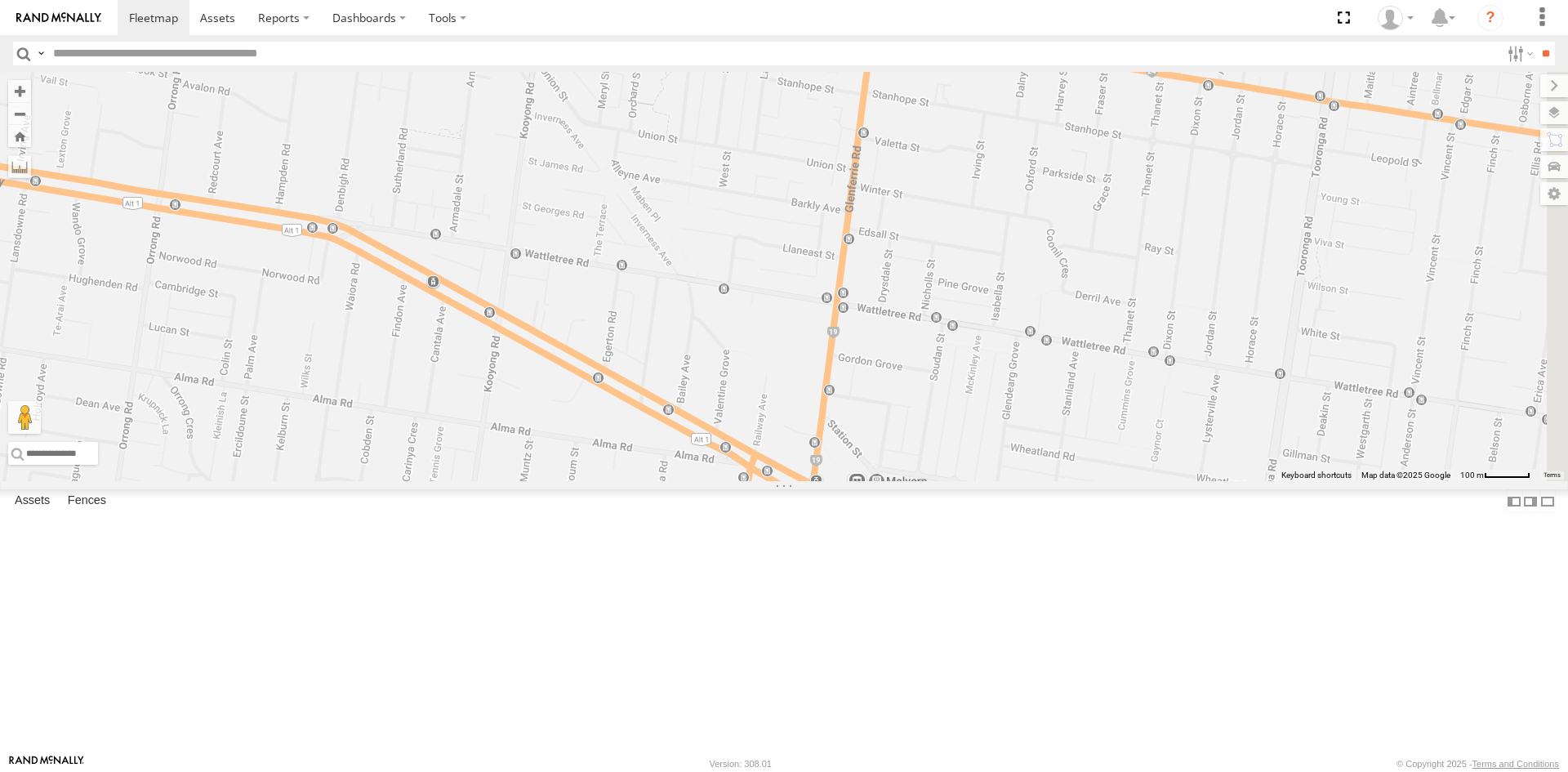
drag, startPoint x: 1145, startPoint y: 505, endPoint x: 1080, endPoint y: 441, distance: 91.2
click at [1080, 441] on div "Car 2 Loading..." at bounding box center [784, 277] width 1568 height 409
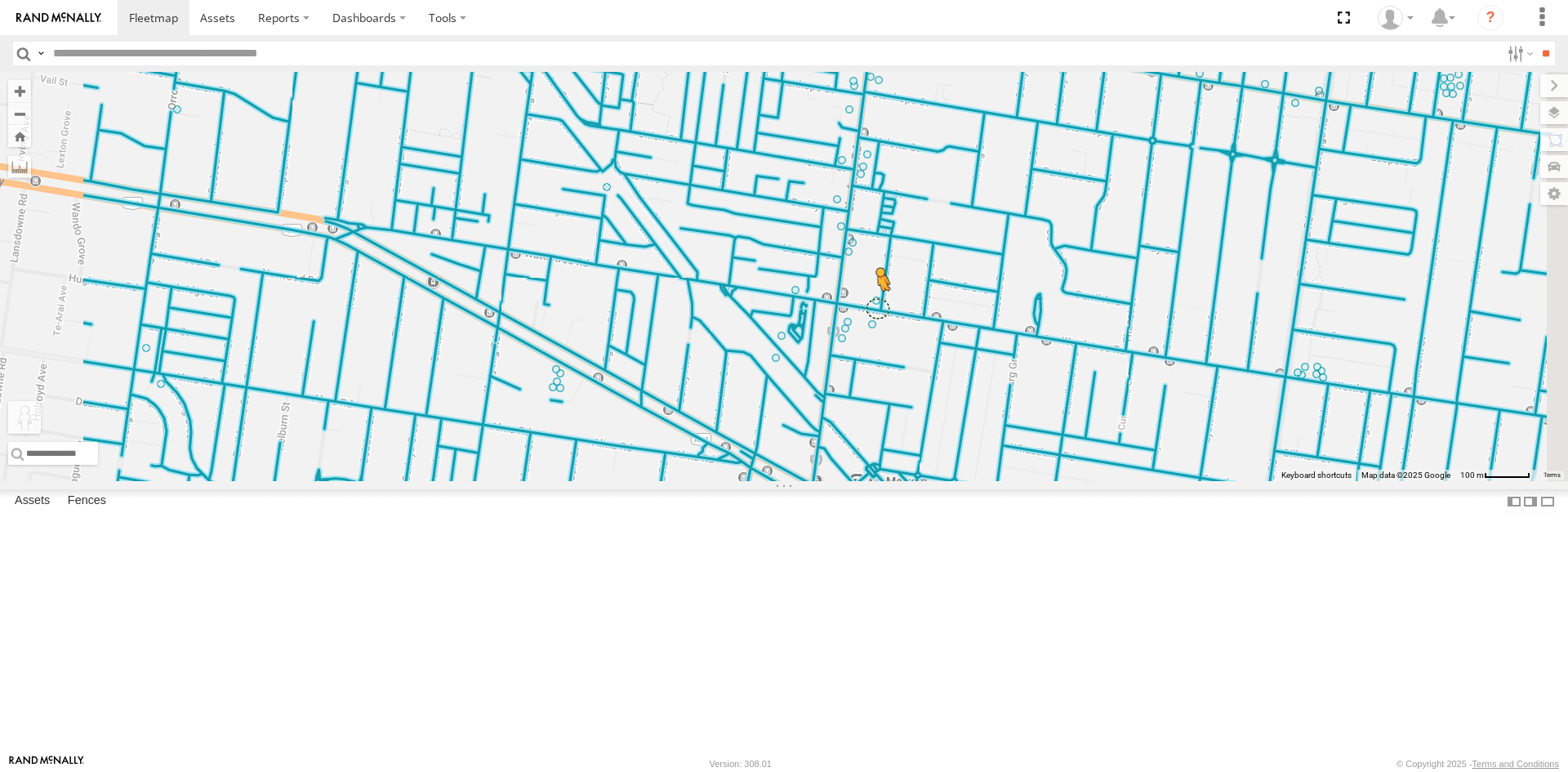
drag, startPoint x: 435, startPoint y: 690, endPoint x: 1083, endPoint y: 443, distance: 693.5
click at [1083, 443] on div "Car 2 To activate drag with keyboard, press Alt + Enter. Once in keyboard drag …" at bounding box center [784, 277] width 1568 height 409
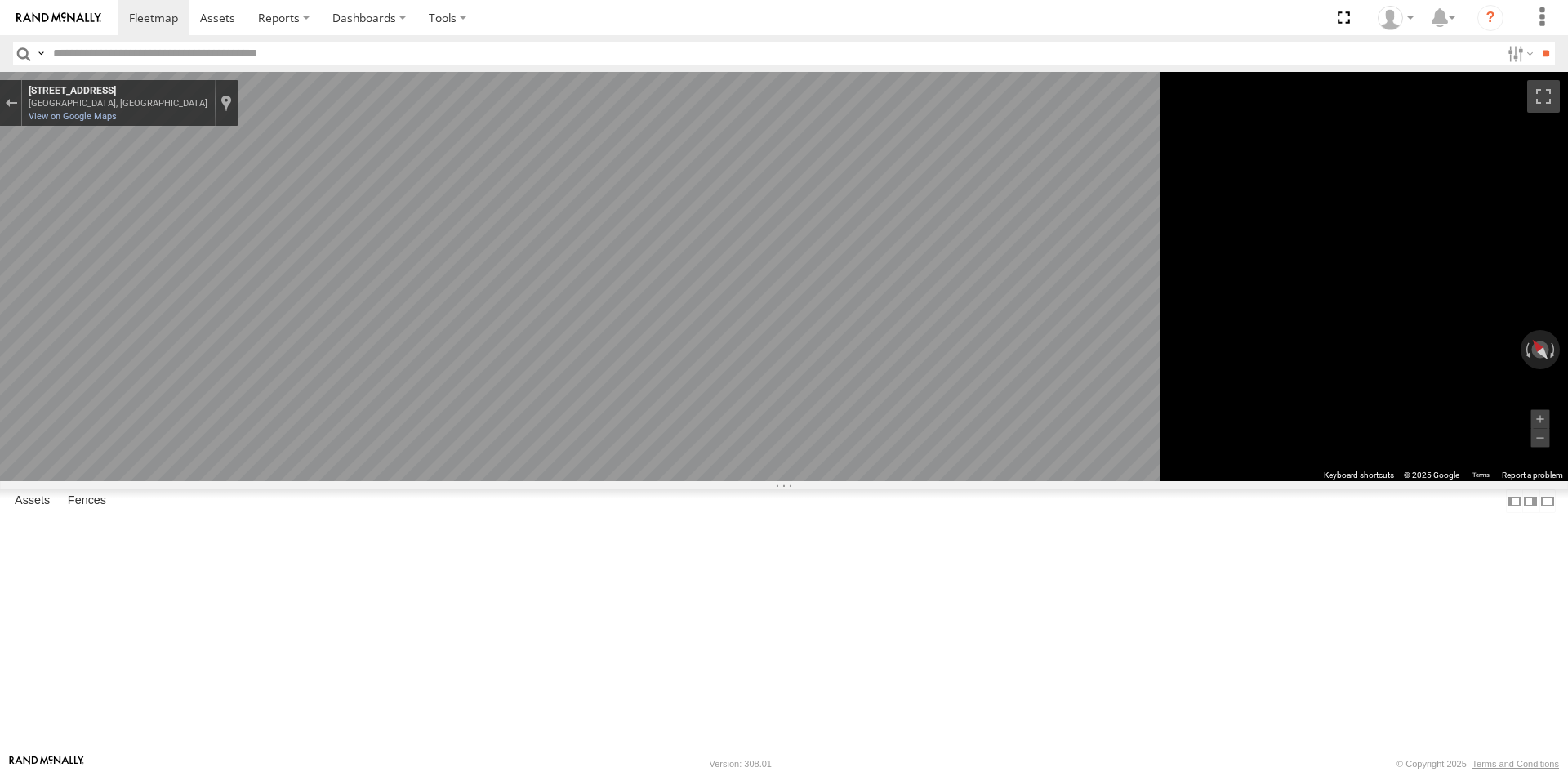
click at [1306, 481] on div "Map" at bounding box center [784, 277] width 1568 height 409
drag, startPoint x: 1063, startPoint y: 549, endPoint x: 261, endPoint y: 474, distance: 805.5
click at [261, 474] on main "← Move left → Move right ↑ Move up ↓ Move down + Zoom in - Zoom out Home Jump l…" at bounding box center [784, 413] width 1568 height 682
click at [383, 558] on main "← Move left → Move right ↑ Move up ↓ Move down + Zoom in - Zoom out Home Jump l…" at bounding box center [784, 413] width 1568 height 682
